Goal: Entertainment & Leisure: Consume media (video, audio)

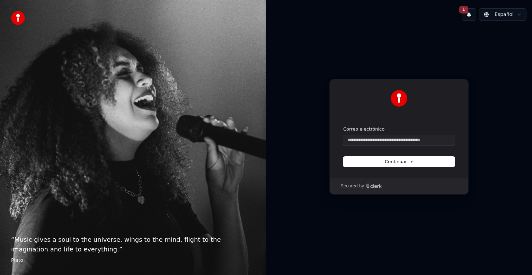
click at [182, 162] on div "“ Music gives a soul to the universe, wings to the mind, flight to the imaginat…" at bounding box center [133, 137] width 266 height 275
click at [301, 107] on div "Continuar con Google o Correo electrónico Continuar Secured by" at bounding box center [399, 136] width 266 height 221
click at [296, 109] on div "Continuar con Google o Correo electrónico Continuar Secured by" at bounding box center [399, 136] width 266 height 221
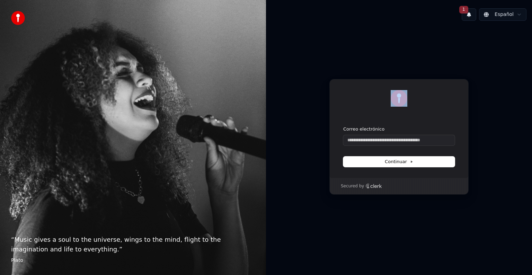
click at [296, 109] on div "Continuar con Google o Correo electrónico Continuar Secured by" at bounding box center [399, 136] width 266 height 221
click at [349, 141] on input "Correo electrónico" at bounding box center [399, 140] width 112 height 10
click at [396, 162] on span "Continuar" at bounding box center [399, 162] width 28 height 6
type input "**********"
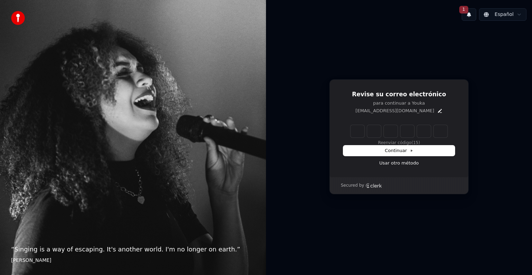
click at [362, 127] on input "Enter verification code" at bounding box center [399, 131] width 97 height 12
type input "******"
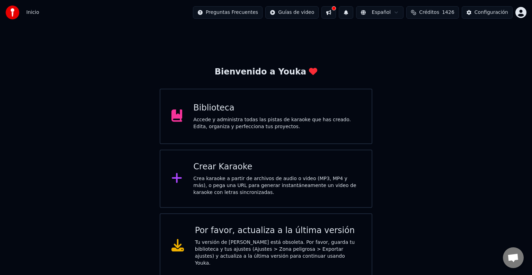
click at [218, 107] on div "Biblioteca" at bounding box center [276, 108] width 167 height 11
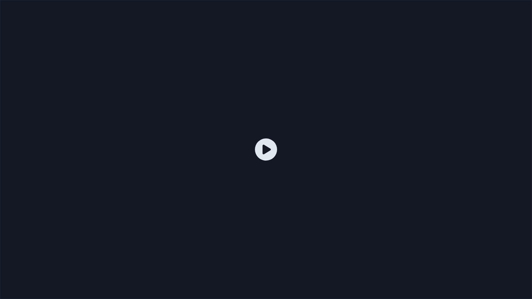
click at [264, 149] on icon at bounding box center [266, 150] width 22 height 22
drag, startPoint x: 264, startPoint y: 149, endPoint x: 264, endPoint y: 141, distance: 8.0
click at [264, 149] on icon at bounding box center [266, 150] width 22 height 22
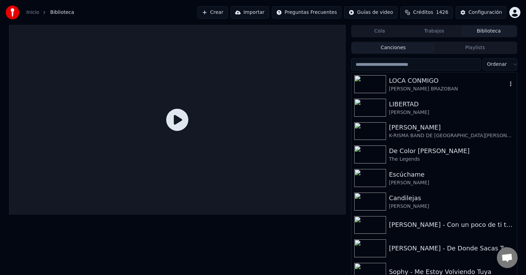
click at [373, 85] on img at bounding box center [370, 84] width 32 height 18
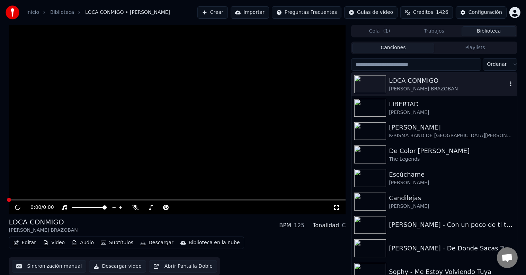
click at [373, 85] on img at bounding box center [370, 84] width 32 height 18
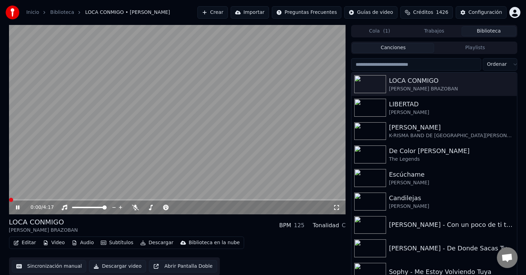
click at [9, 198] on span at bounding box center [11, 200] width 4 height 4
click at [3, 197] on div "0:00 / 4:17 LOCA CONMIGO [PERSON_NAME] BRAZOBAN BPM 125 Tonalidad C Editar Vide…" at bounding box center [263, 152] width 520 height 254
click at [9, 202] on span at bounding box center [11, 200] width 4 height 4
click at [10, 200] on span at bounding box center [169, 199] width 320 height 1
click at [325, 200] on span at bounding box center [327, 200] width 4 height 4
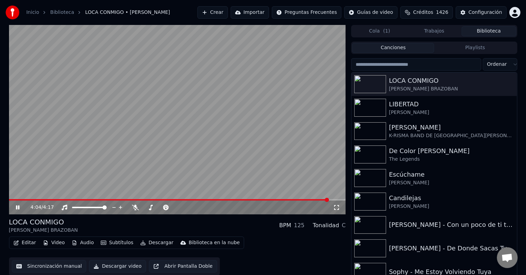
click at [325, 200] on span at bounding box center [327, 200] width 4 height 4
click at [35, 200] on span at bounding box center [35, 200] width 4 height 4
click at [9, 202] on span at bounding box center [11, 200] width 4 height 4
click at [77, 179] on video at bounding box center [177, 119] width 337 height 189
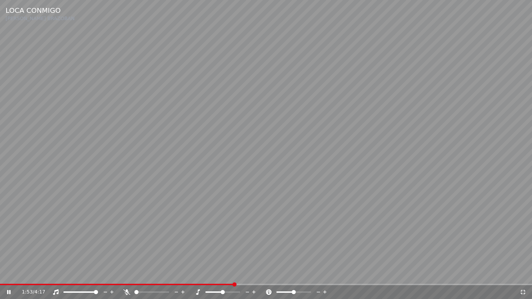
click at [90, 196] on video at bounding box center [266, 149] width 532 height 299
click at [90, 200] on video at bounding box center [266, 149] width 532 height 299
drag, startPoint x: 90, startPoint y: 200, endPoint x: 90, endPoint y: 191, distance: 8.3
click at [90, 200] on video at bounding box center [266, 149] width 532 height 299
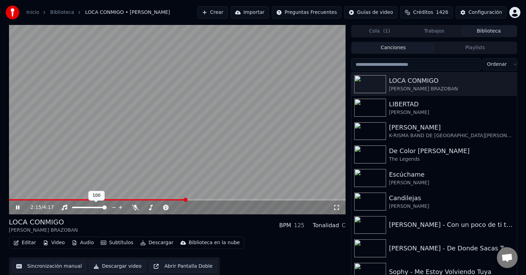
click at [82, 206] on div at bounding box center [96, 207] width 56 height 7
click at [86, 198] on video at bounding box center [177, 119] width 337 height 189
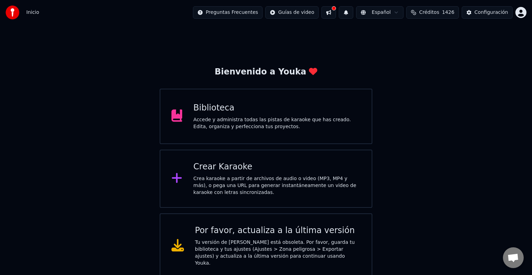
click at [216, 117] on div "Accede y administra todas las pistas de karaoke que has creado. Edita, organiza…" at bounding box center [276, 123] width 167 height 14
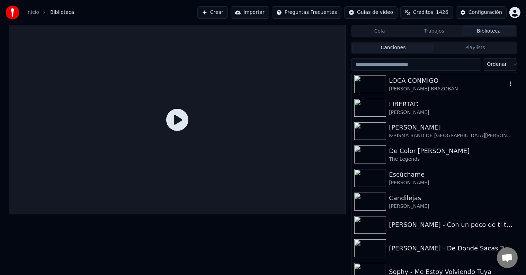
click at [404, 80] on div "LOCA CONMIGO" at bounding box center [448, 81] width 118 height 10
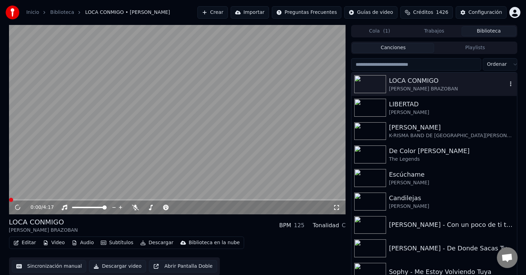
click at [404, 80] on div "LOCA CONMIGO" at bounding box center [448, 81] width 118 height 10
click at [8, 199] on div "2:22 / 4:17 LOCA CONMIGO WASON BRAZOBAN BPM 125 Tonalidad C Editar Video Audio …" at bounding box center [263, 152] width 520 height 254
click at [10, 198] on video at bounding box center [177, 119] width 337 height 189
drag, startPoint x: 10, startPoint y: 198, endPoint x: 10, endPoint y: 206, distance: 8.0
click at [10, 198] on video at bounding box center [177, 119] width 337 height 189
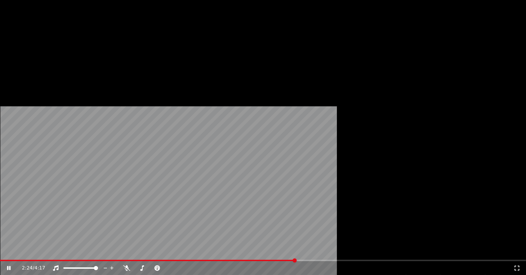
click at [10, 206] on div "2:24 / 4:17 LOCA CONMIGO WASON BRAZOBAN BPM 125 Tonalidad C Editar Video Audio …" at bounding box center [263, 152] width 520 height 254
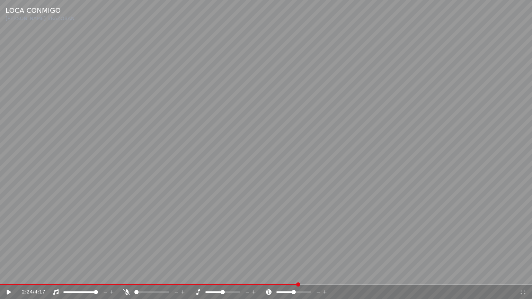
click at [11, 211] on video at bounding box center [266, 149] width 532 height 299
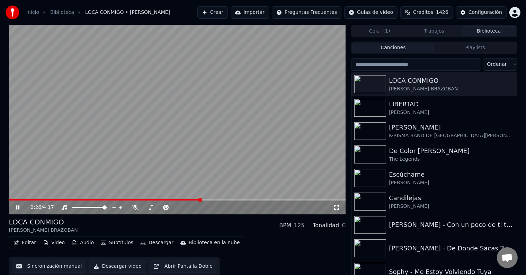
click at [11, 198] on video at bounding box center [177, 119] width 337 height 189
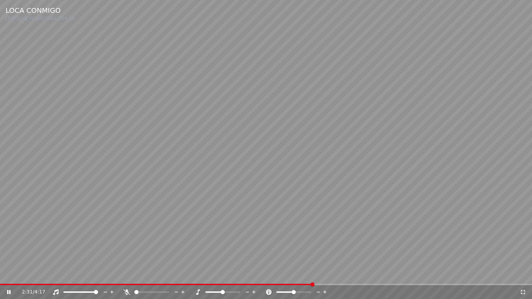
click at [6, 275] on video at bounding box center [266, 149] width 532 height 299
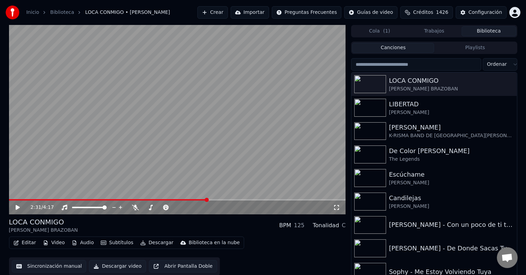
click at [12, 198] on video at bounding box center [177, 119] width 337 height 189
click at [209, 199] on span at bounding box center [210, 200] width 4 height 4
click at [9, 202] on span at bounding box center [11, 200] width 4 height 4
click at [12, 200] on span at bounding box center [175, 199] width 333 height 1
click at [338, 200] on span at bounding box center [340, 200] width 4 height 4
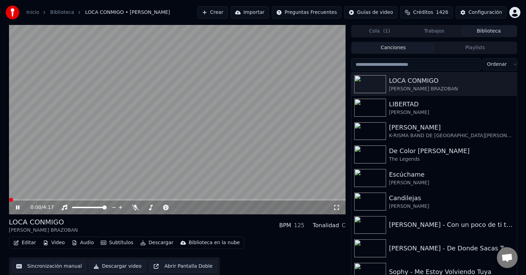
click at [9, 202] on span at bounding box center [11, 200] width 4 height 4
click at [130, 198] on video at bounding box center [177, 119] width 337 height 189
click at [132, 199] on span at bounding box center [70, 199] width 123 height 1
click at [15, 205] on icon at bounding box center [23, 208] width 16 height 6
click at [58, 195] on video at bounding box center [177, 119] width 337 height 189
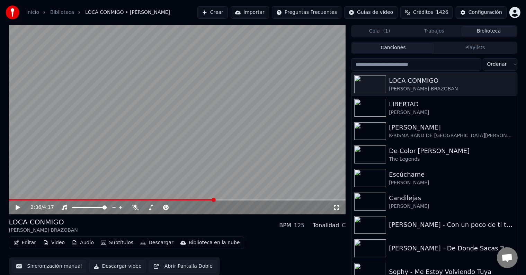
click at [59, 195] on video at bounding box center [177, 119] width 337 height 189
click at [59, 203] on div "2:36 / 4:17" at bounding box center [177, 208] width 337 height 14
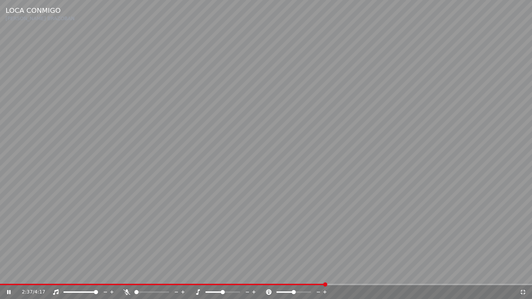
click at [61, 203] on video at bounding box center [266, 149] width 532 height 299
drag, startPoint x: 61, startPoint y: 203, endPoint x: 62, endPoint y: 196, distance: 7.6
click at [61, 195] on video at bounding box center [266, 149] width 532 height 299
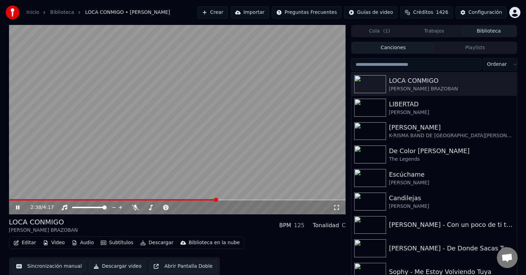
click at [65, 195] on video at bounding box center [177, 119] width 337 height 189
drag, startPoint x: 65, startPoint y: 195, endPoint x: 65, endPoint y: 203, distance: 7.6
click at [65, 195] on video at bounding box center [177, 119] width 337 height 189
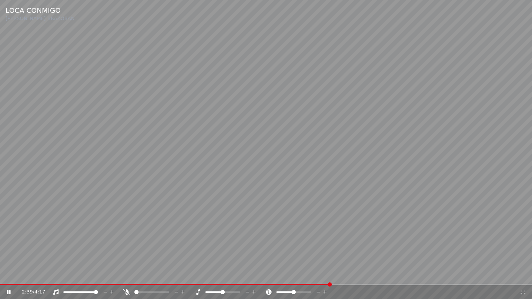
click at [58, 212] on video at bounding box center [266, 149] width 532 height 299
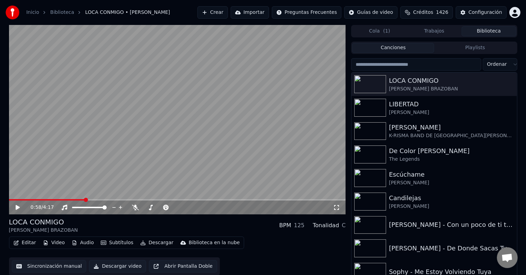
click at [84, 200] on span at bounding box center [47, 199] width 76 height 1
click at [18, 205] on icon at bounding box center [23, 208] width 16 height 6
click at [18, 206] on icon at bounding box center [17, 207] width 3 height 4
